Goal: Use online tool/utility: Utilize a website feature to perform a specific function

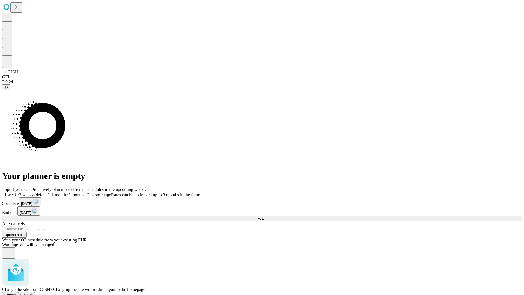
click at [33, 293] on span "Confirm" at bounding box center [26, 295] width 13 height 4
click at [66, 192] on label "1 month" at bounding box center [57, 194] width 17 height 5
click at [266, 216] on span "Fetch" at bounding box center [261, 218] width 9 height 4
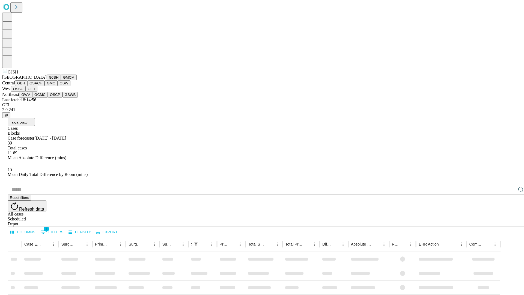
click at [61, 80] on button "GMCM" at bounding box center [69, 78] width 16 height 6
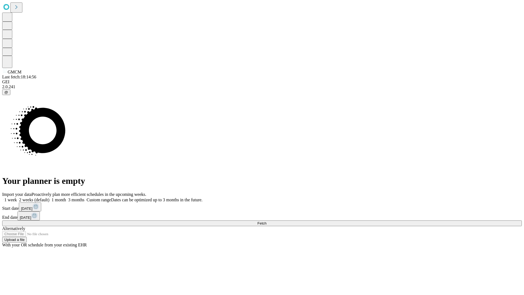
click at [66, 197] on label "1 month" at bounding box center [57, 199] width 17 height 5
click at [266, 221] on span "Fetch" at bounding box center [261, 223] width 9 height 4
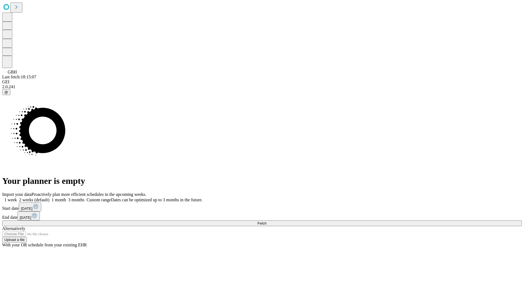
click at [66, 197] on label "1 month" at bounding box center [57, 199] width 17 height 5
click at [266, 221] on span "Fetch" at bounding box center [261, 223] width 9 height 4
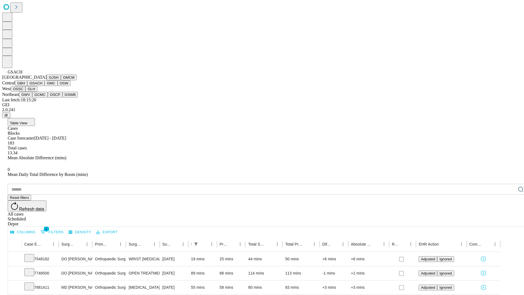
click at [44, 86] on button "GMC" at bounding box center [50, 83] width 13 height 6
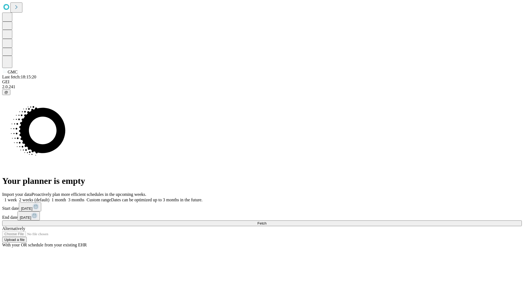
click at [66, 197] on label "1 month" at bounding box center [57, 199] width 17 height 5
click at [266, 221] on span "Fetch" at bounding box center [261, 223] width 9 height 4
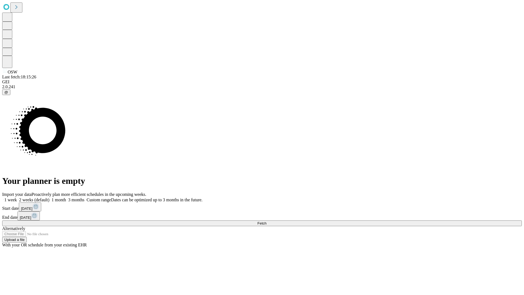
click at [66, 197] on label "1 month" at bounding box center [57, 199] width 17 height 5
click at [266, 221] on span "Fetch" at bounding box center [261, 223] width 9 height 4
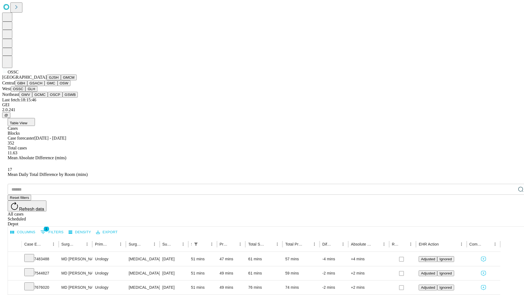
click at [37, 92] on button "GLH" at bounding box center [31, 89] width 12 height 6
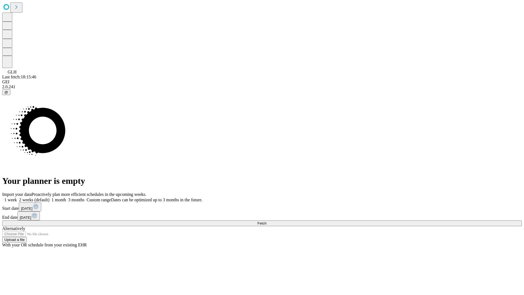
click at [66, 197] on label "1 month" at bounding box center [57, 199] width 17 height 5
click at [266, 221] on span "Fetch" at bounding box center [261, 223] width 9 height 4
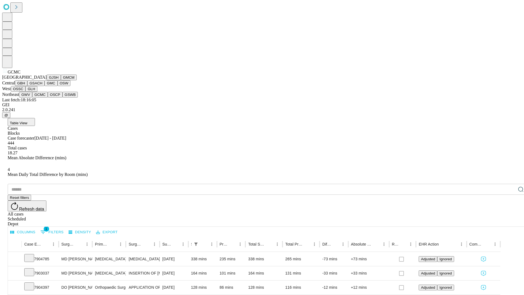
click at [48, 97] on button "OSCP" at bounding box center [55, 95] width 15 height 6
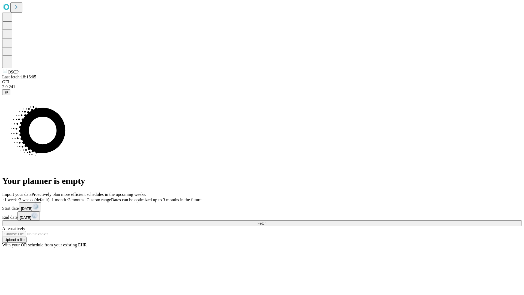
click at [66, 197] on label "1 month" at bounding box center [57, 199] width 17 height 5
click at [266, 221] on span "Fetch" at bounding box center [261, 223] width 9 height 4
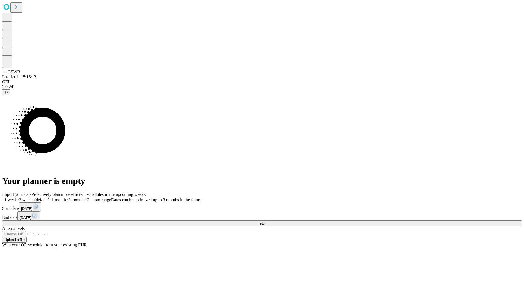
click at [66, 197] on label "1 month" at bounding box center [57, 199] width 17 height 5
click at [266, 221] on span "Fetch" at bounding box center [261, 223] width 9 height 4
